Goal: Information Seeking & Learning: Find specific fact

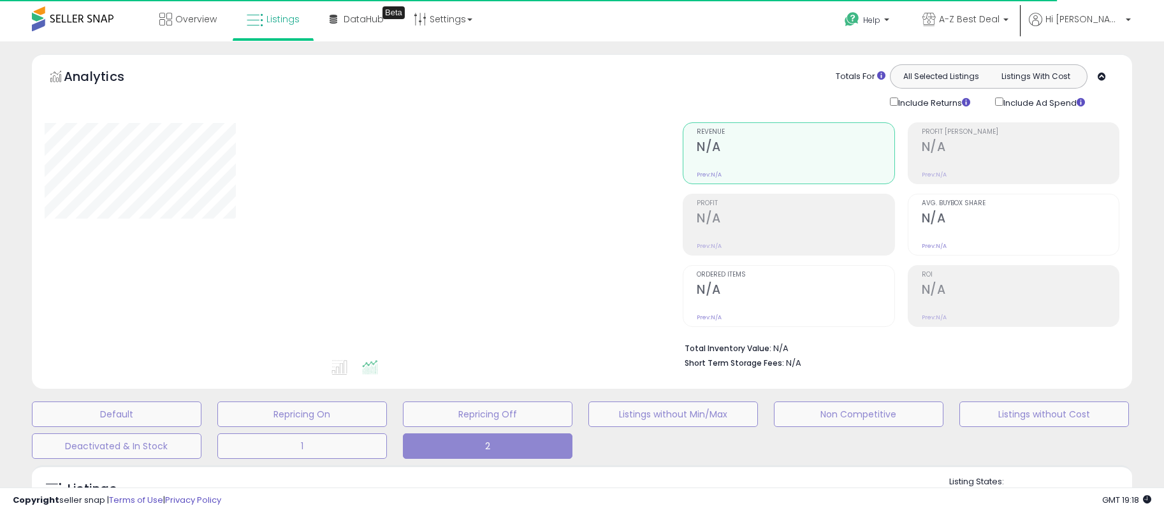
type input "**********"
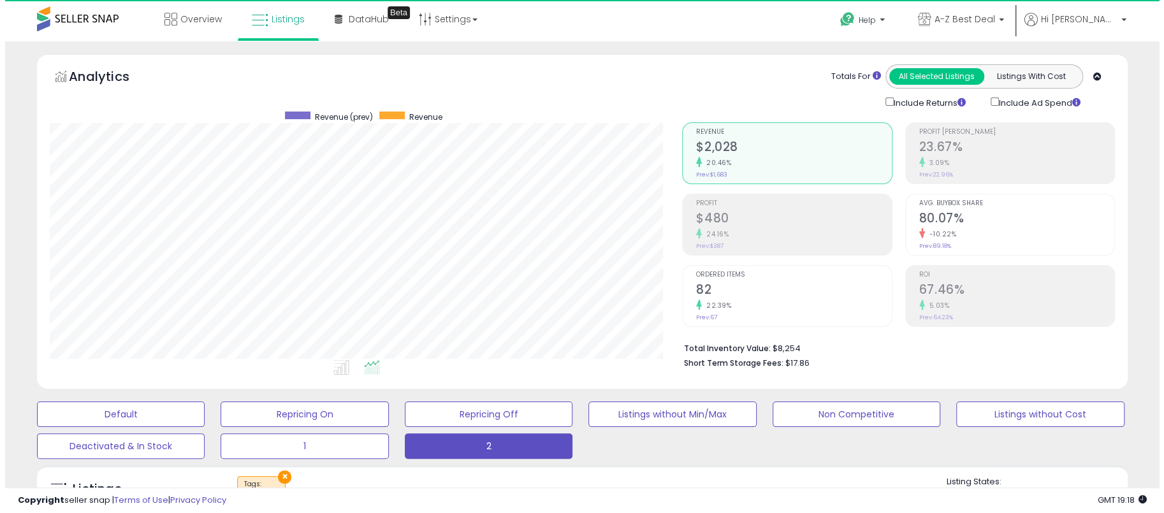
scroll to position [261, 632]
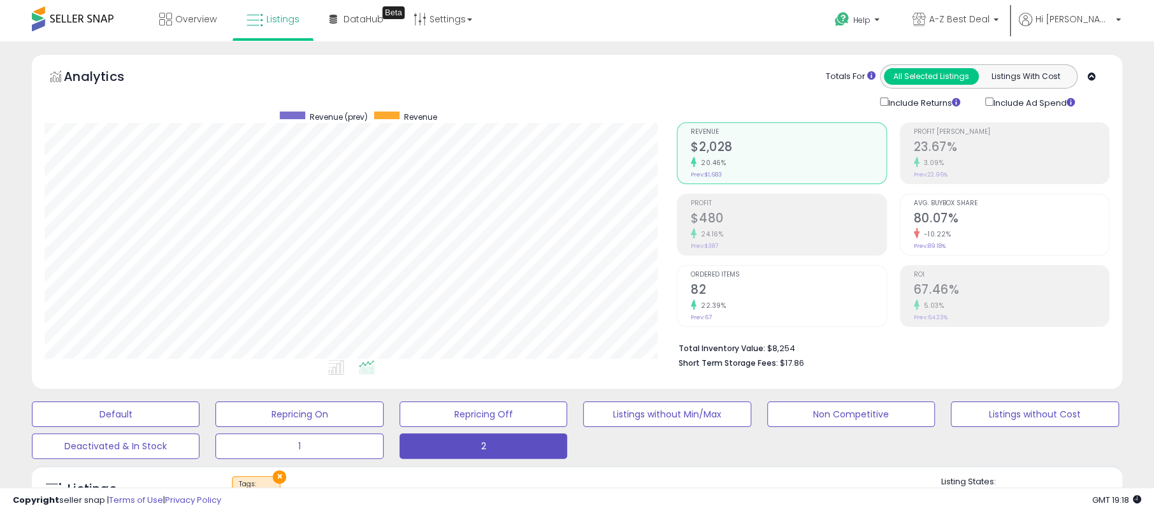
click at [737, 214] on h2 "$480" at bounding box center [788, 219] width 195 height 17
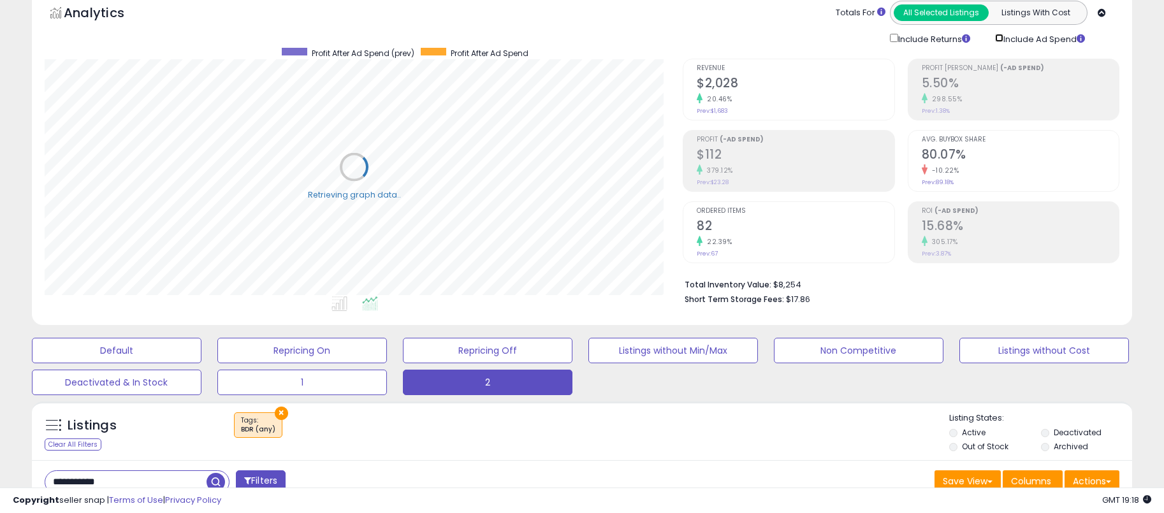
scroll to position [637151, 636774]
click at [760, 187] on li "Profit (-Ad Spend) $112 379.12% Prev: $23.28" at bounding box center [789, 161] width 212 height 62
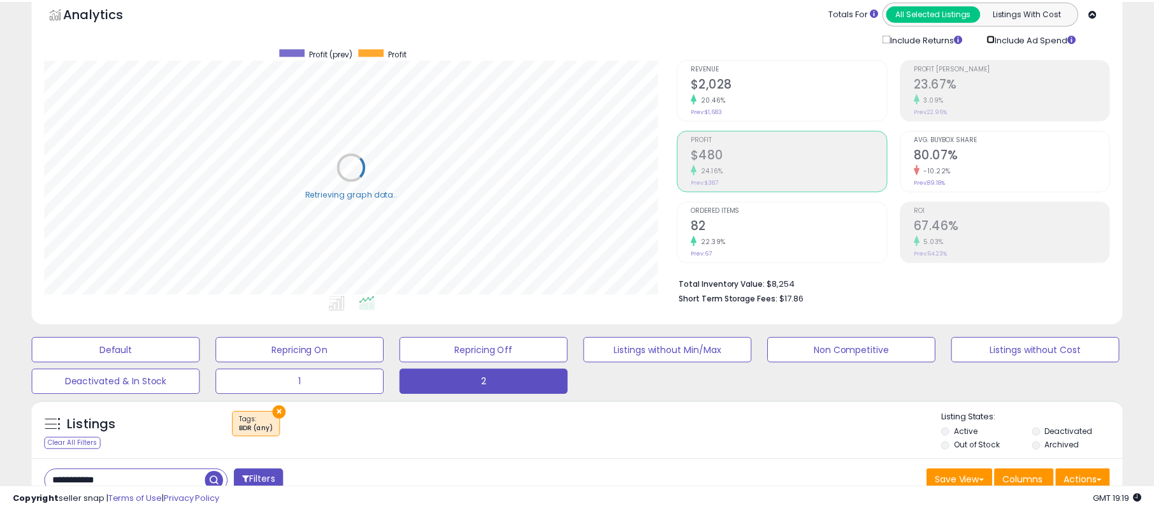
scroll to position [637151, 636780]
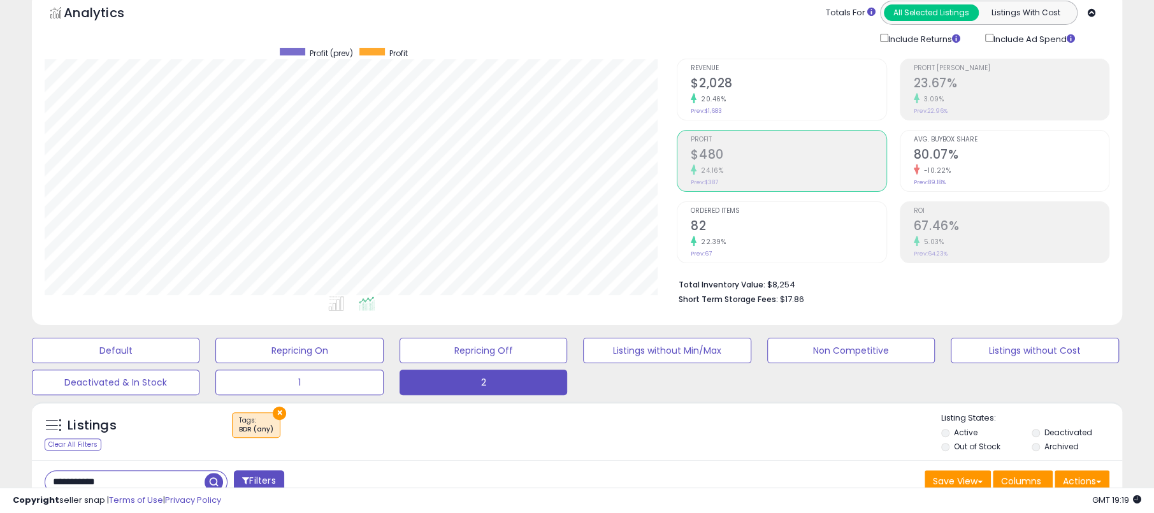
drag, startPoint x: 130, startPoint y: 481, endPoint x: -52, endPoint y: 481, distance: 182.3
click at [0, 449] on html "Unable to login Retrieving listings data.. has not yet accepted the Terms of Us…" at bounding box center [577, 192] width 1154 height 513
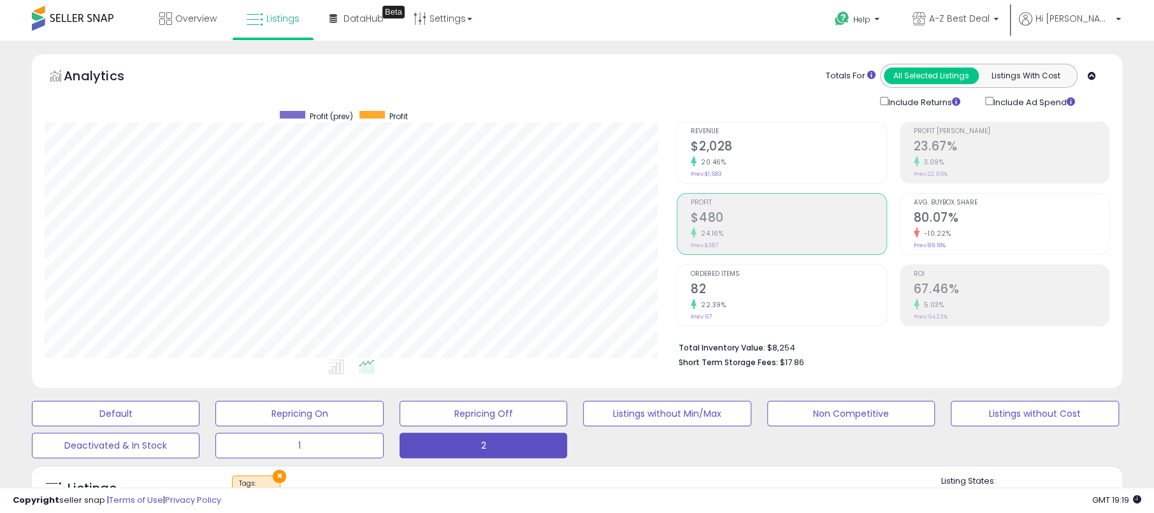
scroll to position [0, 0]
drag, startPoint x: 729, startPoint y: 454, endPoint x: 721, endPoint y: 429, distance: 26.8
click at [729, 453] on div "Default Repricing On Repricing Off Listings without Min/Max Non Competitive Lis…" at bounding box center [577, 427] width 1122 height 64
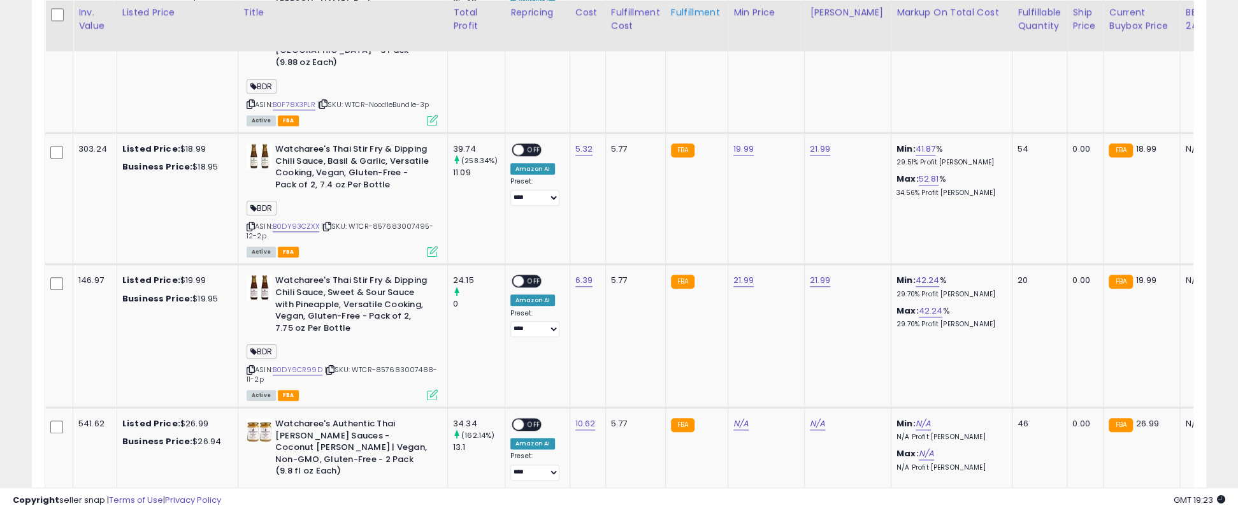
scroll to position [261, 681]
drag, startPoint x: 273, startPoint y: 122, endPoint x: 380, endPoint y: 122, distance: 106.4
click at [380, 143] on div "Watcharee's Thai Stir Fry & Dipping Chili Sauce, Basil & Garlic, Versatile Cook…" at bounding box center [342, 168] width 191 height 50
copy div "Watcharee's Thai Stir Fry"
